Goal: Task Accomplishment & Management: Complete application form

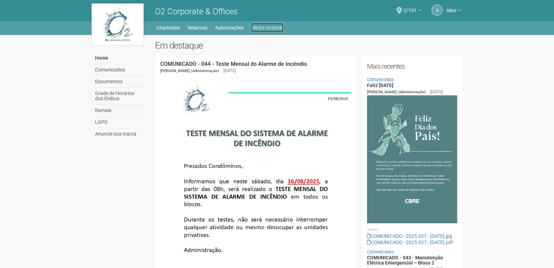
click at [261, 25] on link "Minha Unidade" at bounding box center [267, 28] width 32 height 10
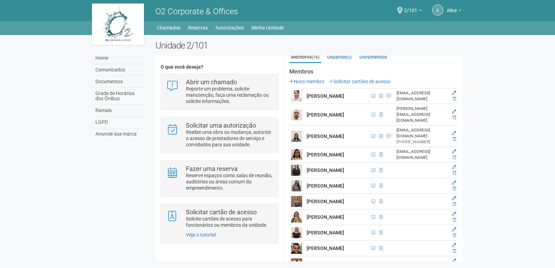
scroll to position [139, 0]
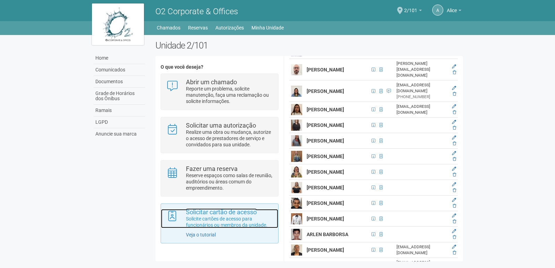
click at [244, 222] on p "Solicite cartões de acesso para funcionários ou membros da unidade." at bounding box center [229, 222] width 87 height 12
